Goal: Task Accomplishment & Management: Complete application form

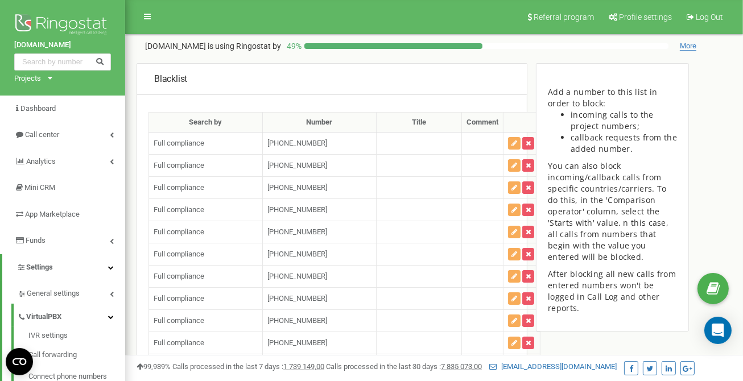
scroll to position [74649, 0]
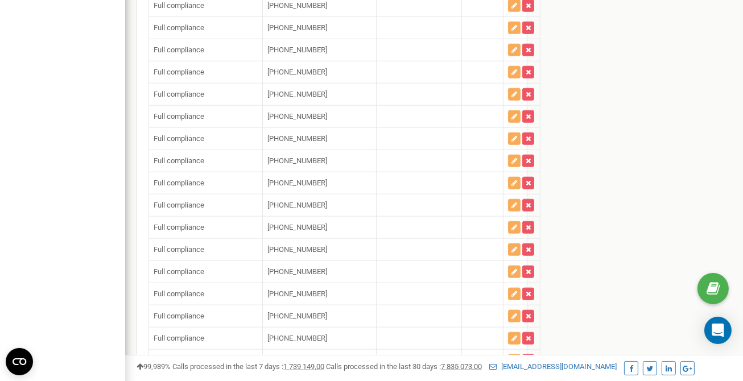
scroll to position [74677, 0]
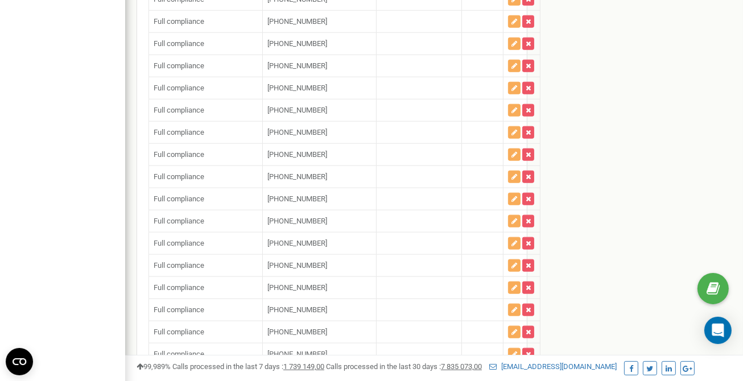
scroll to position [74706, 0]
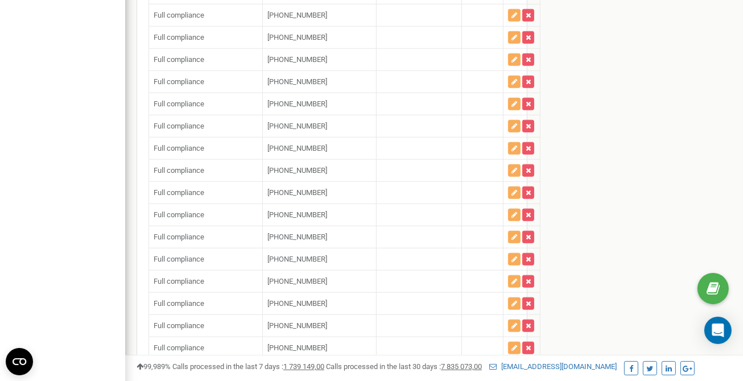
scroll to position [74735, 0]
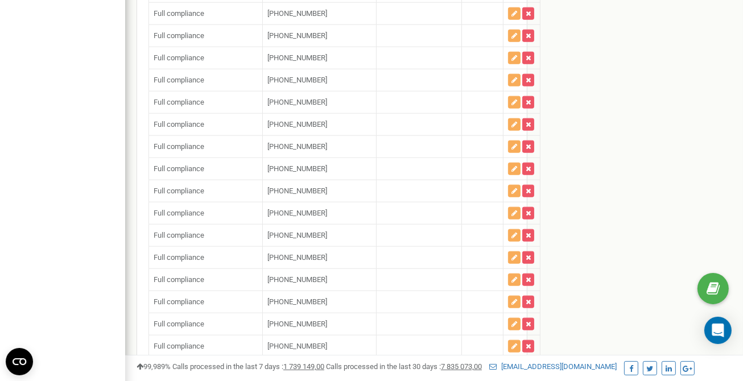
type input "+"
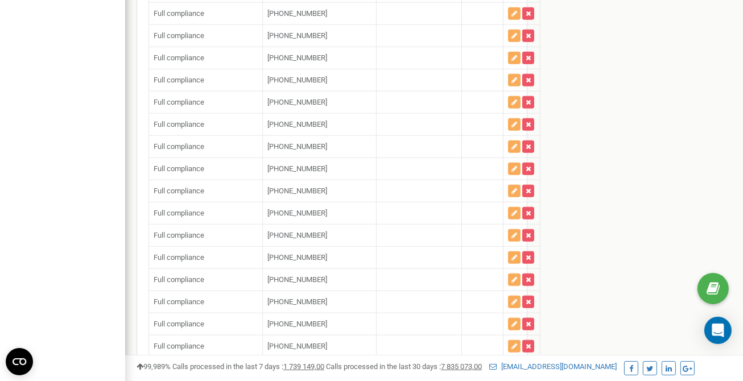
type input "+"
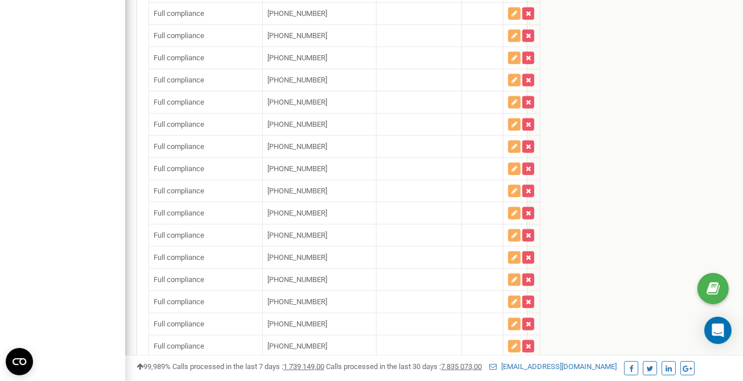
paste input "15162466115"
type input "[PHONE_NUMBER]"
paste input "18564733029"
type input "[PHONE_NUMBER]"
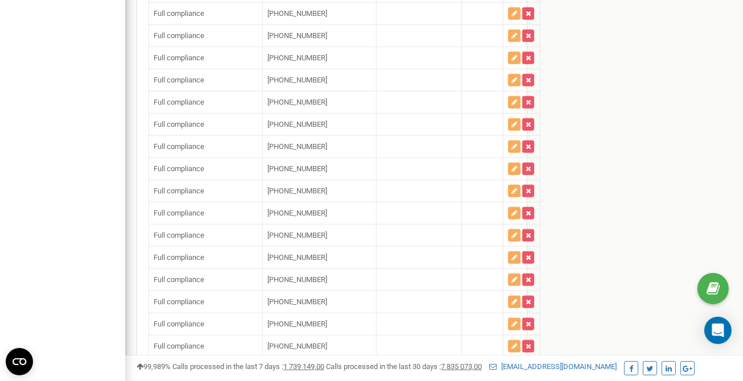
paste input "12158566702"
type input "[PHONE_NUMBER]"
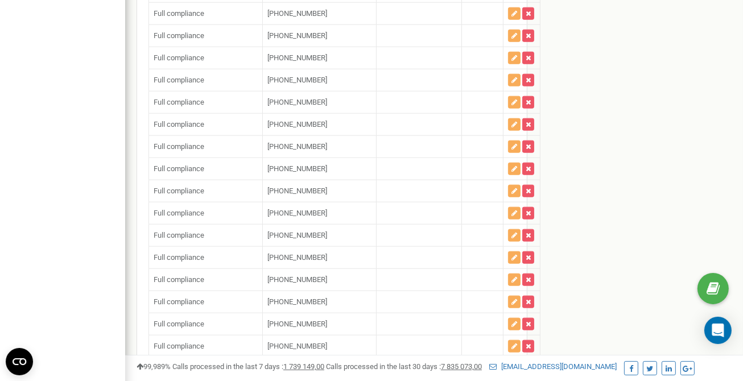
paste input "12674431590"
type input "[PHONE_NUMBER]"
